Goal: Use online tool/utility: Utilize a website feature to perform a specific function

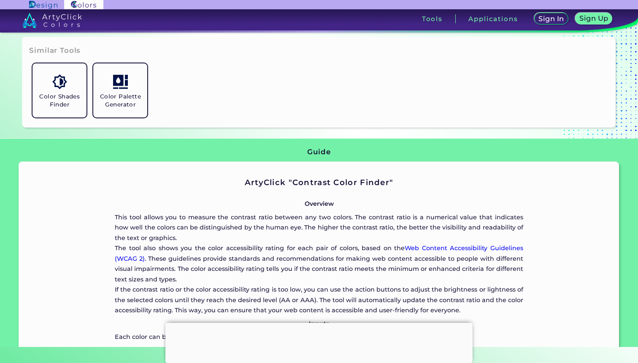
click at [325, 60] on div "Color Shades Finder Color Palette Generator" at bounding box center [319, 90] width 580 height 61
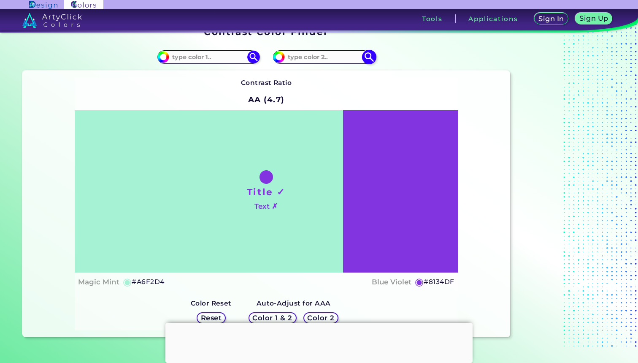
click at [316, 59] on section "Contrast Color Finder Contrast Color Finder #a6f2d4 #8134df ◉" at bounding box center [319, 181] width 638 height 330
paste input "44424e"
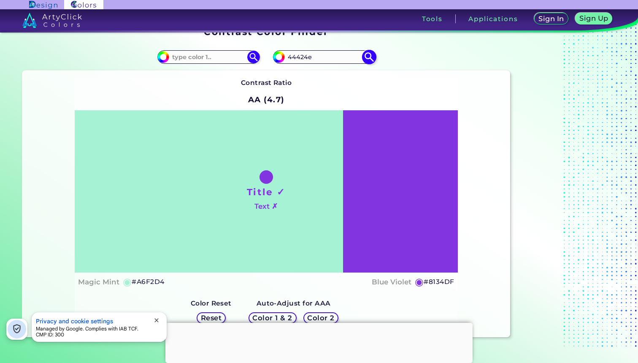
type input "44424e"
click at [371, 54] on img at bounding box center [369, 56] width 15 height 15
type input "#44424e"
type input "#44424E"
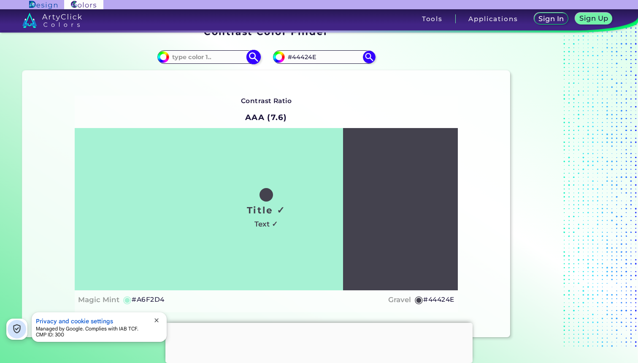
click at [217, 53] on input at bounding box center [208, 56] width 79 height 11
paste input "#780000"
type input "#780000"
click at [261, 57] on img at bounding box center [253, 56] width 15 height 15
type input "#780000"
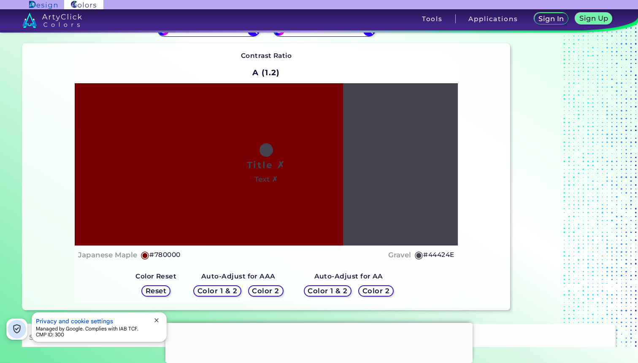
scroll to position [37, 0]
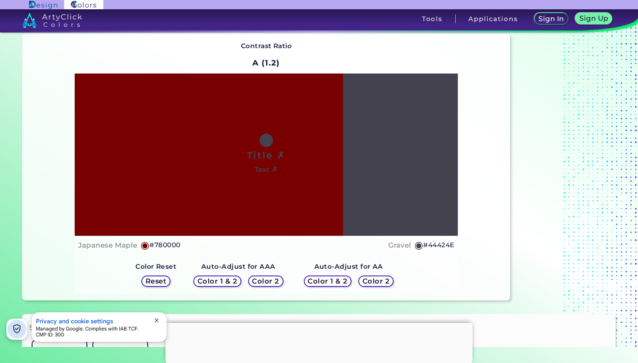
click at [163, 280] on h5 "Reset" at bounding box center [156, 280] width 21 height 7
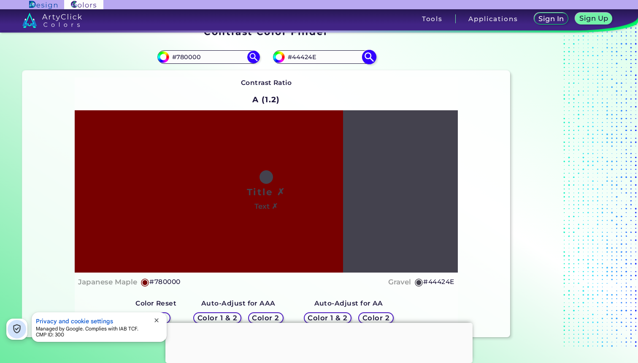
scroll to position [0, 0]
click at [322, 54] on input "#44424E" at bounding box center [324, 56] width 79 height 11
paste input "#780000"
click at [369, 57] on img at bounding box center [369, 56] width 15 height 15
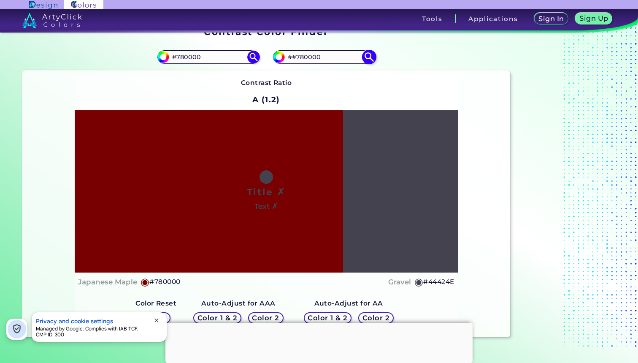
click at [292, 57] on input "##780000" at bounding box center [324, 56] width 79 height 11
type input "#780000"
click at [209, 55] on input "#780000" at bounding box center [208, 56] width 79 height 11
paste input "#44424e"
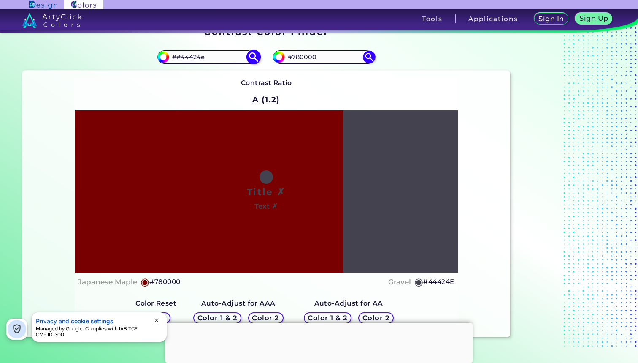
click at [177, 57] on input "##44424e" at bounding box center [208, 56] width 79 height 11
type input "#44424e"
click at [259, 55] on img at bounding box center [253, 56] width 15 height 15
type input "#44424e"
type input "#44424E"
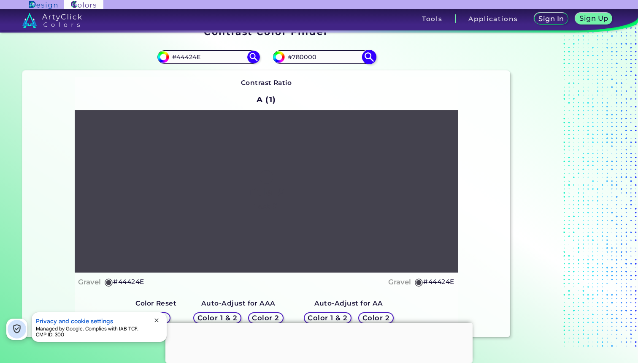
click at [367, 60] on img at bounding box center [369, 56] width 15 height 15
type input "#780000"
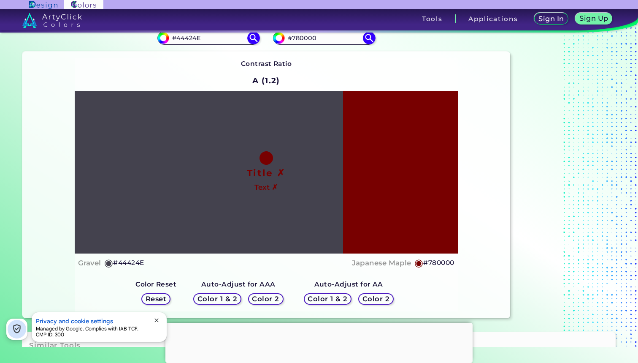
scroll to position [20, 0]
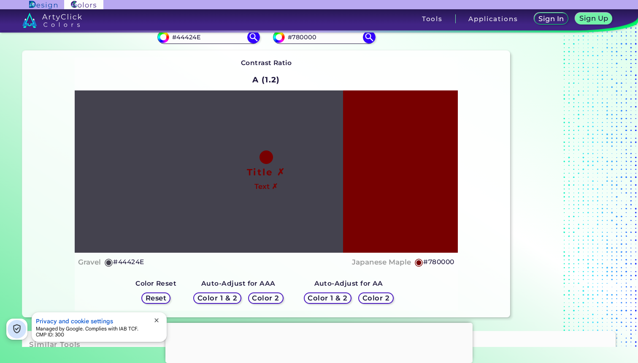
click at [271, 302] on div "Color 2" at bounding box center [265, 298] width 32 height 10
click at [273, 299] on h5 "Color 2" at bounding box center [265, 298] width 25 height 6
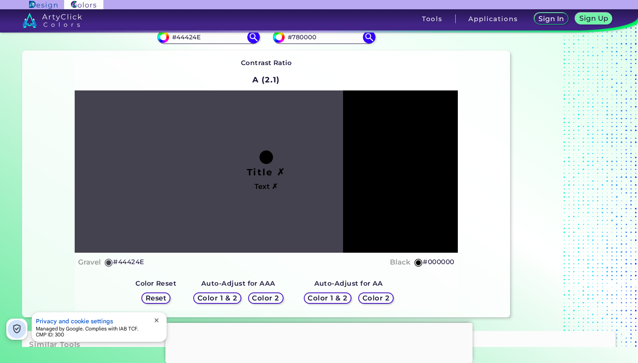
click at [271, 301] on h5 "Color 2" at bounding box center [265, 298] width 25 height 6
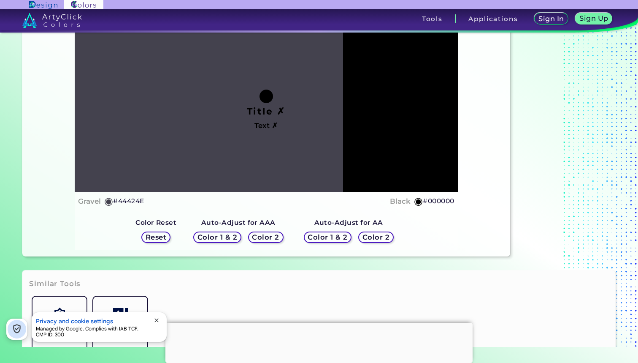
scroll to position [87, 0]
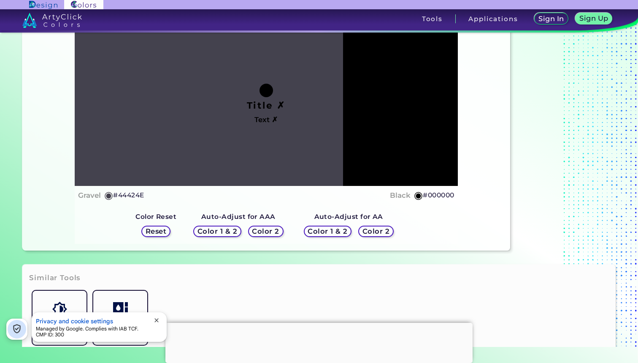
click at [372, 232] on h5 "Color 2" at bounding box center [375, 231] width 27 height 7
click at [372, 232] on h5 "Color 2" at bounding box center [376, 231] width 25 height 6
click at [372, 232] on h5 "Color 2" at bounding box center [376, 231] width 29 height 7
click at [381, 239] on div "Color 1 & 2 Color 2" at bounding box center [349, 231] width 97 height 18
click at [378, 235] on div "Color 2" at bounding box center [376, 231] width 33 height 11
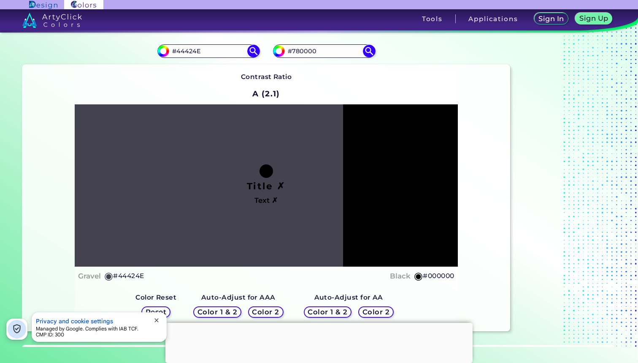
scroll to position [5, 0]
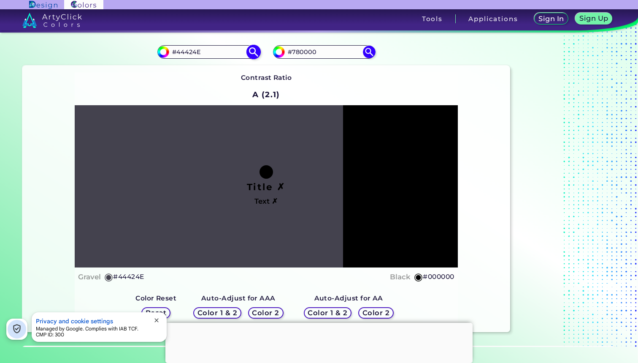
click at [214, 51] on input "#44424E" at bounding box center [208, 51] width 79 height 11
paste input "#44424e"
type input "##44424e"
click at [319, 54] on input "#780000" at bounding box center [324, 51] width 79 height 11
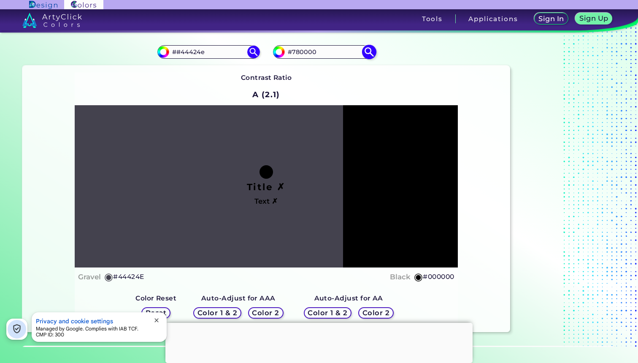
click at [319, 54] on input "#780000" at bounding box center [324, 51] width 79 height 11
paste input "#44424e"
click at [293, 53] on input "##44424e" at bounding box center [324, 51] width 79 height 11
type input "#44424e"
click at [366, 50] on img at bounding box center [369, 51] width 15 height 15
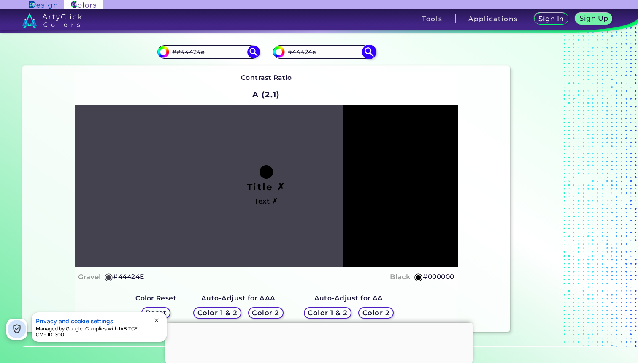
type input "#44424e"
type input "#44424E"
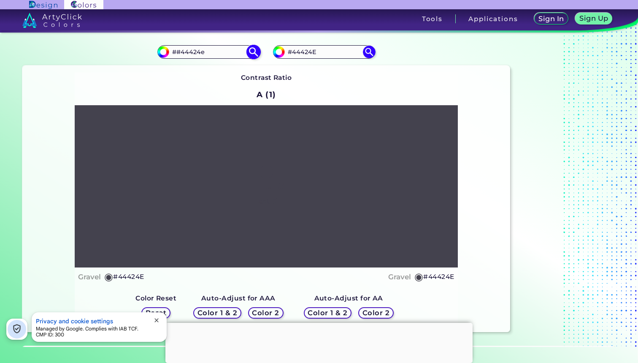
click at [202, 57] on input "##44424e" at bounding box center [208, 51] width 79 height 11
paste input "780000"
type input "#780000"
click at [252, 49] on img at bounding box center [253, 51] width 15 height 15
type input "#780000"
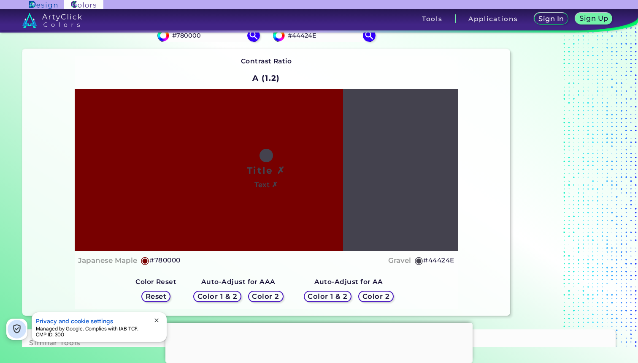
scroll to position [27, 0]
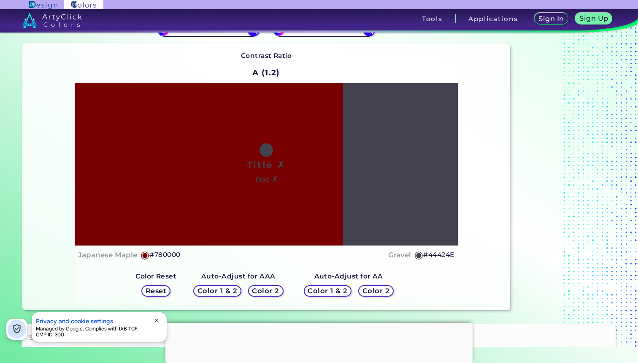
click at [274, 289] on h5 "Color 2" at bounding box center [265, 290] width 25 height 6
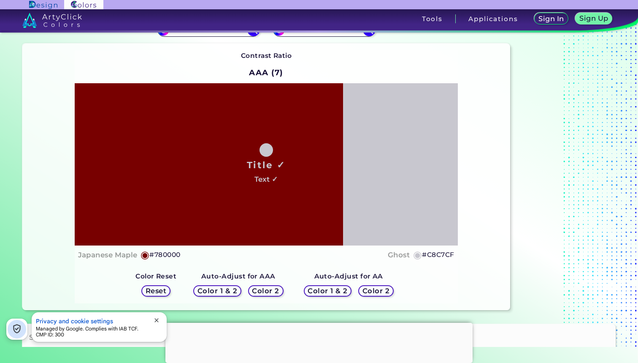
click at [232, 289] on h5 "Color 1 & 2" at bounding box center [217, 290] width 36 height 6
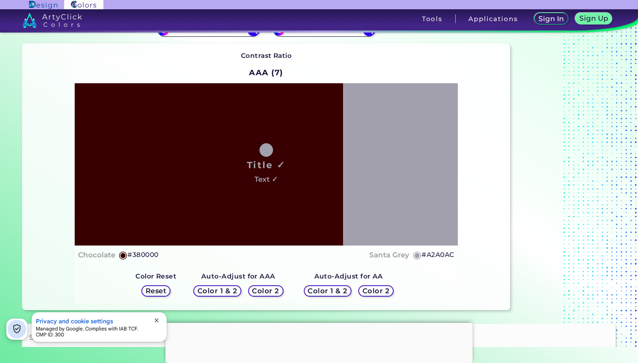
click at [336, 290] on h5 "Color 1 & 2" at bounding box center [327, 290] width 37 height 6
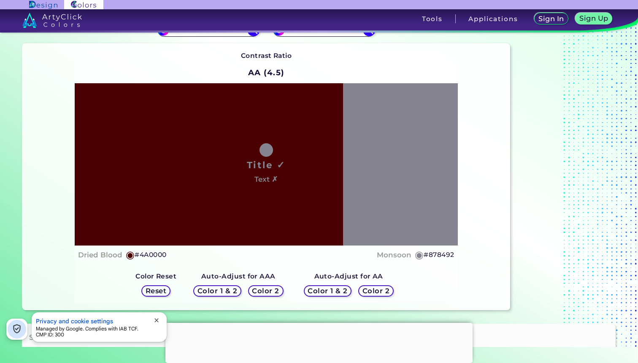
click at [158, 254] on h5 "#4A0000" at bounding box center [151, 254] width 32 height 11
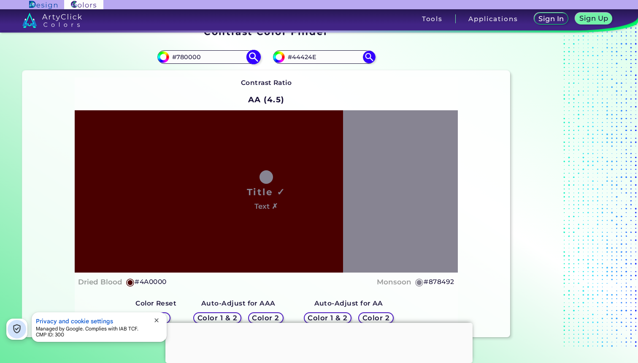
scroll to position [0, 0]
click at [212, 52] on input "#780000" at bounding box center [208, 56] width 79 height 11
paste input "E63946"
type input "E63946"
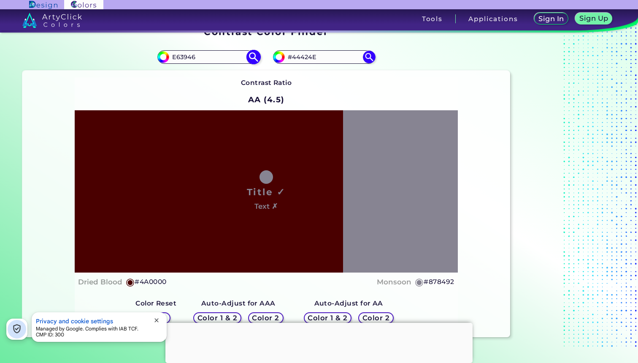
click at [252, 60] on img at bounding box center [253, 56] width 15 height 15
type input "#e63946"
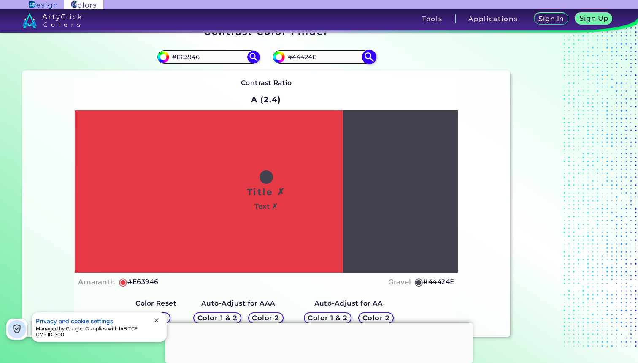
click at [368, 51] on img at bounding box center [369, 56] width 15 height 15
click at [206, 56] on input "#E63946" at bounding box center [208, 56] width 79 height 11
paste input "D95D39"
type input "#D95D39"
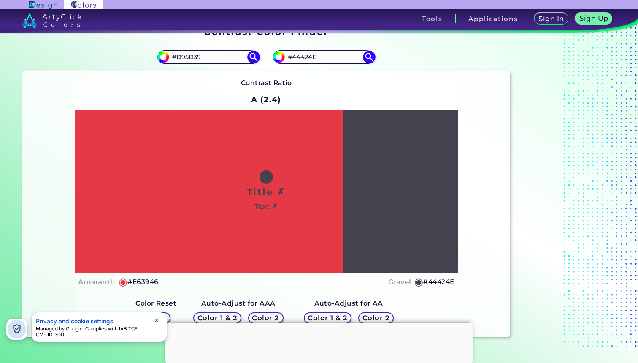
click at [263, 54] on div "#e63946 #D95D39" at bounding box center [144, 56] width 244 height 27
click at [246, 58] on img at bounding box center [253, 56] width 15 height 15
type input "#d95d39"
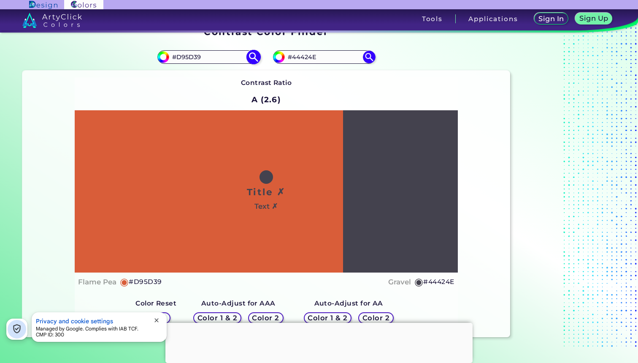
click at [212, 54] on input "#D95D39" at bounding box center [208, 56] width 79 height 11
paste input "CF2D2D"
type input "#CF2D2D"
click at [247, 57] on img at bounding box center [253, 56] width 15 height 15
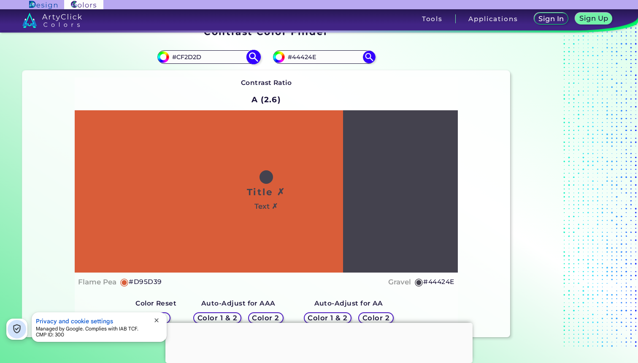
type input "#cf2d2d"
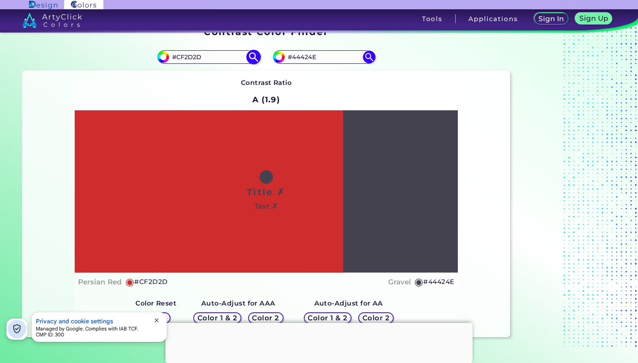
click at [187, 60] on input "#CF2D2D" at bounding box center [208, 56] width 79 height 11
click at [397, 81] on div "Contrast Ratio A (1.9) Title ✗ Text ✗ Persian Red ◉ #CF2D2D [GEOGRAPHIC_DATA]" at bounding box center [266, 203] width 383 height 252
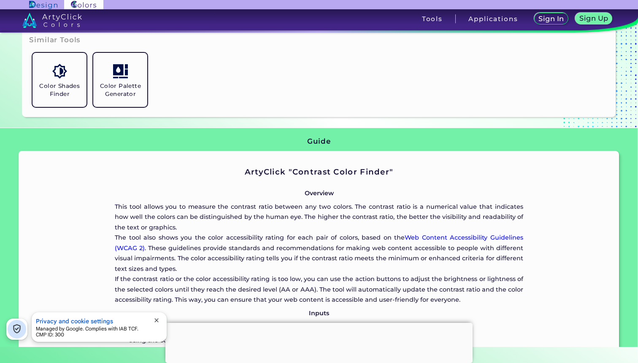
scroll to position [319, 0]
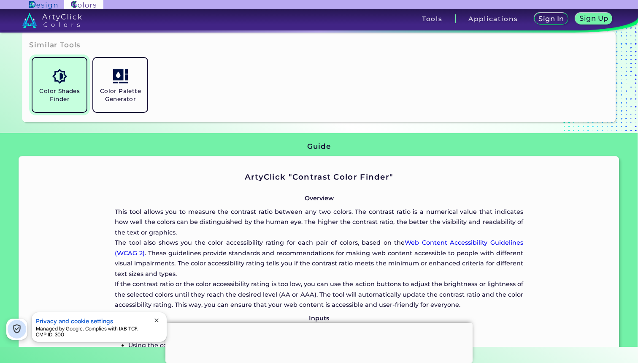
click at [54, 86] on link "Color Shades Finder" at bounding box center [59, 84] width 61 height 61
